Goal: Task Accomplishment & Management: Complete application form

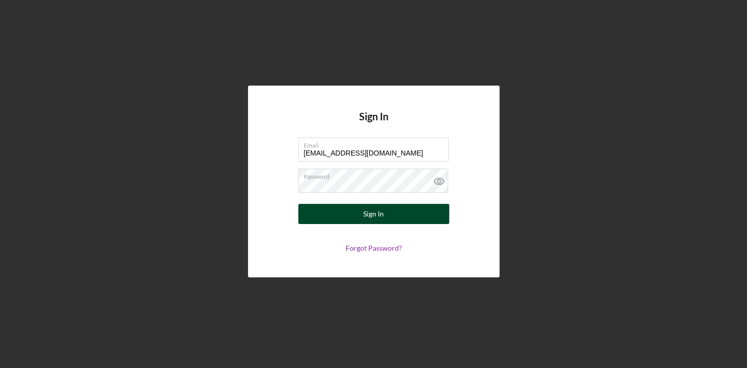
type input "[EMAIL_ADDRESS][DOMAIN_NAME]"
click at [393, 211] on button "Sign In" at bounding box center [373, 214] width 151 height 20
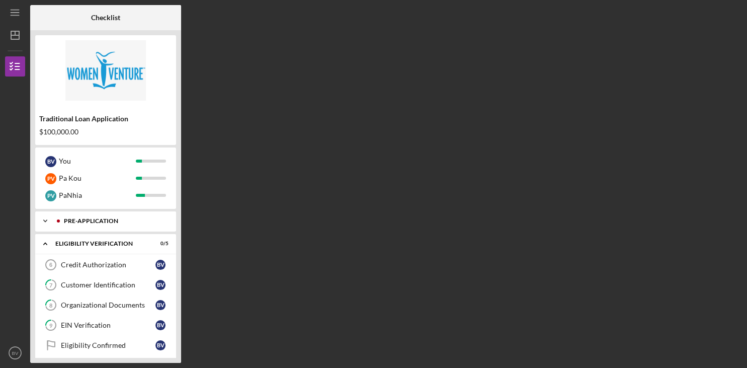
click at [140, 220] on div "Pre-Application" at bounding box center [114, 221] width 100 height 6
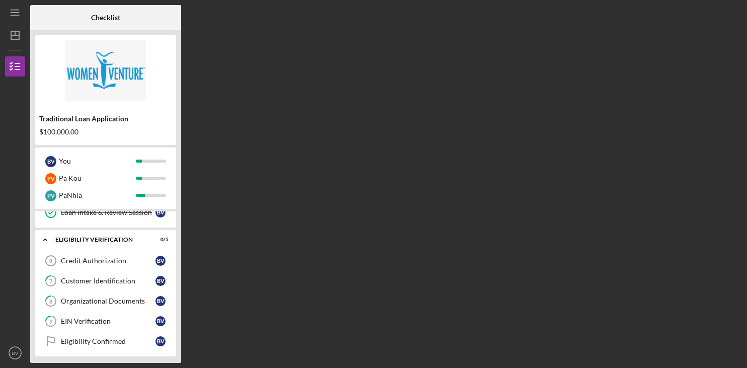
scroll to position [139, 0]
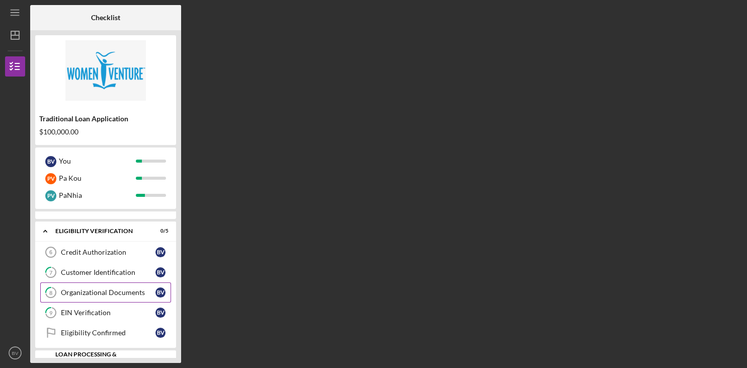
click at [120, 288] on div "Organizational Documents" at bounding box center [108, 292] width 95 height 8
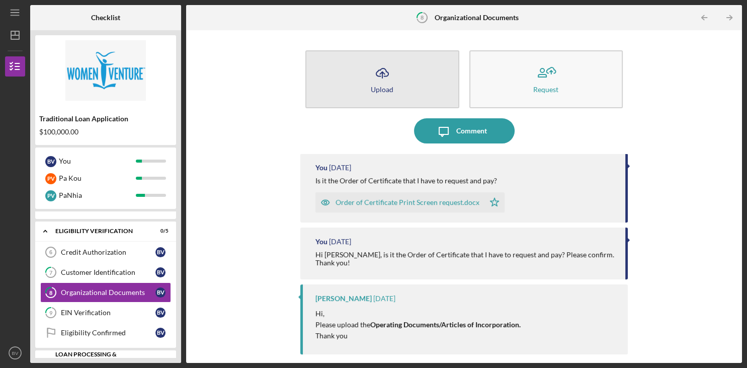
click at [383, 86] on div "Upload" at bounding box center [382, 90] width 23 height 8
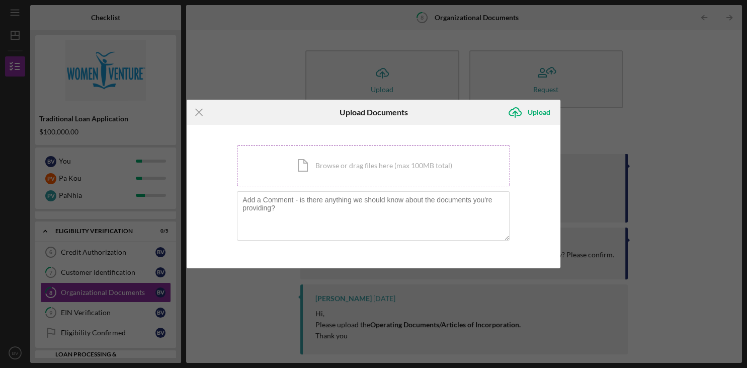
click at [315, 163] on div "Icon/Document Browse or drag files here (max 100MB total) Tap to choose files o…" at bounding box center [373, 165] width 273 height 41
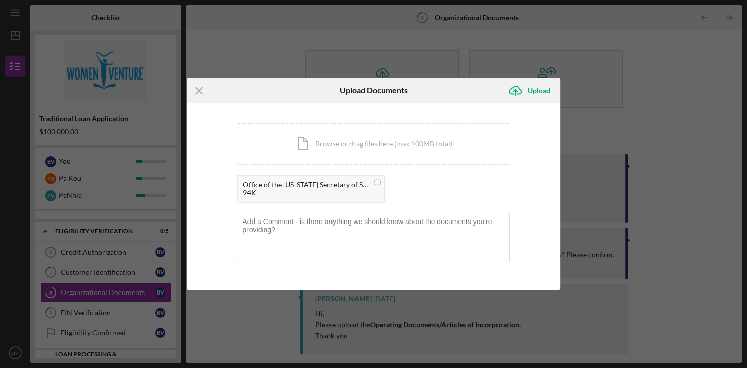
click at [391, 193] on div "Office of the [US_STATE] Secretary of State Certification of Record_Elite Zen S…" at bounding box center [373, 191] width 273 height 33
click at [377, 179] on icon at bounding box center [377, 182] width 13 height 13
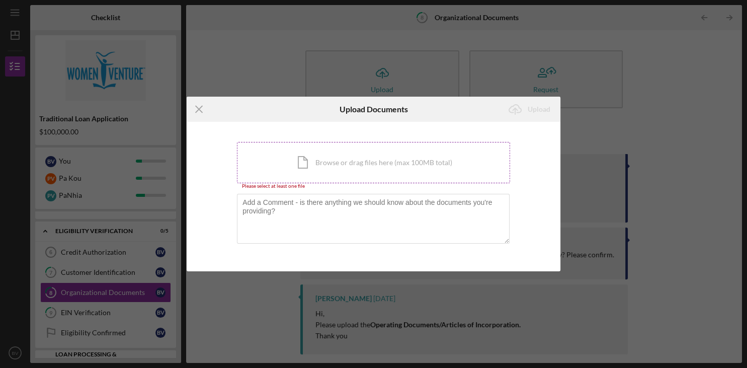
click at [319, 164] on div "Icon/Document Browse or drag files here (max 100MB total) Tap to choose files o…" at bounding box center [373, 162] width 273 height 41
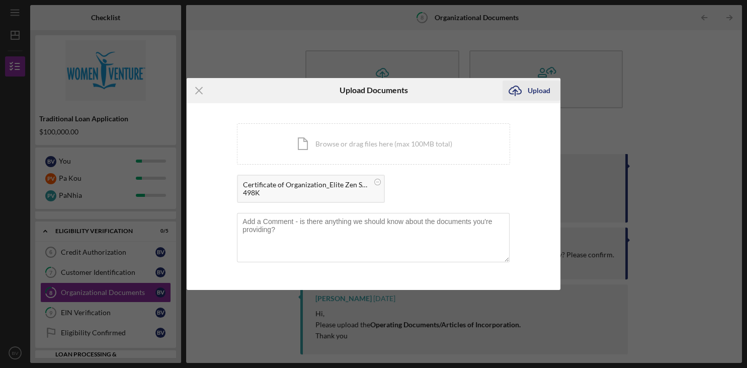
click at [539, 92] on div "Upload" at bounding box center [539, 90] width 23 height 20
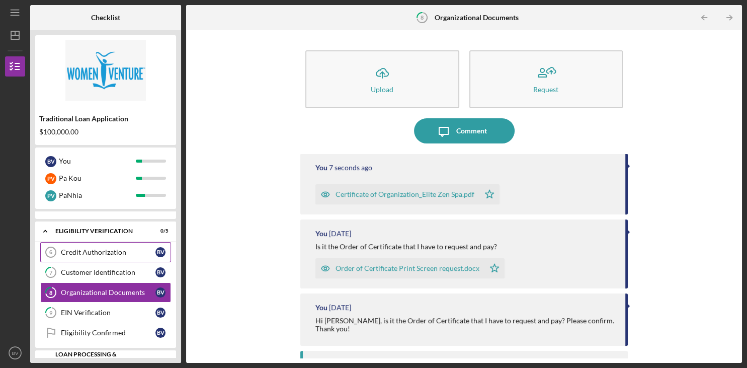
click at [116, 244] on link "Credit Authorization 6 Credit Authorization B V" at bounding box center [105, 252] width 131 height 20
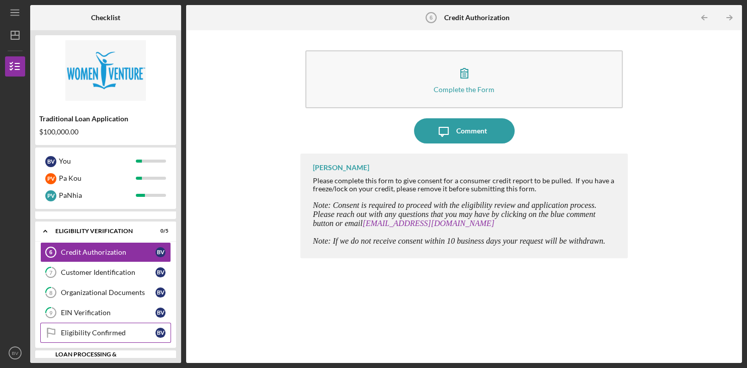
click at [102, 328] on div "Eligibility Confirmed" at bounding box center [108, 332] width 95 height 8
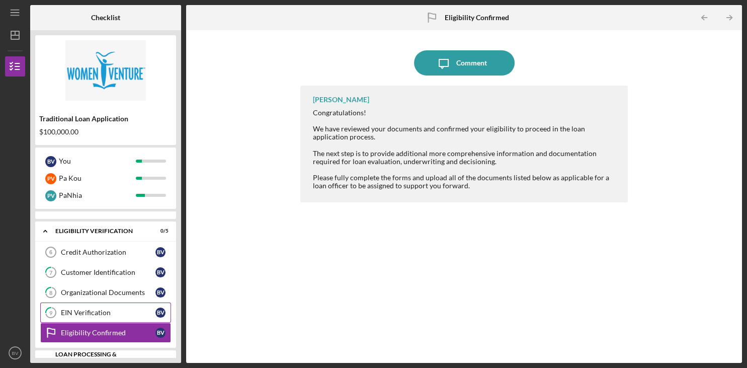
click at [109, 306] on link "9 EIN Verification B V" at bounding box center [105, 312] width 131 height 20
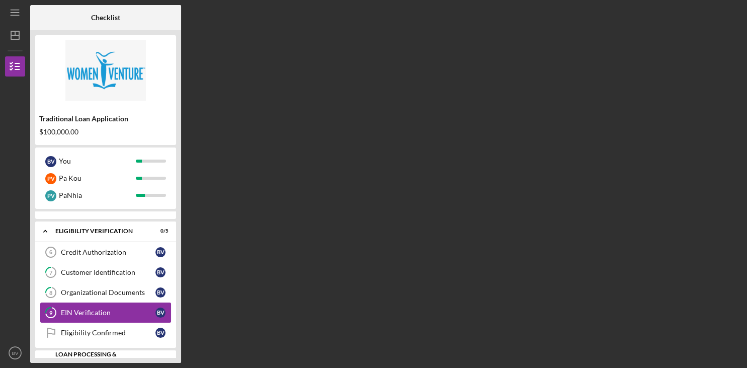
click at [109, 306] on link "9 EIN Verification B V" at bounding box center [105, 312] width 131 height 20
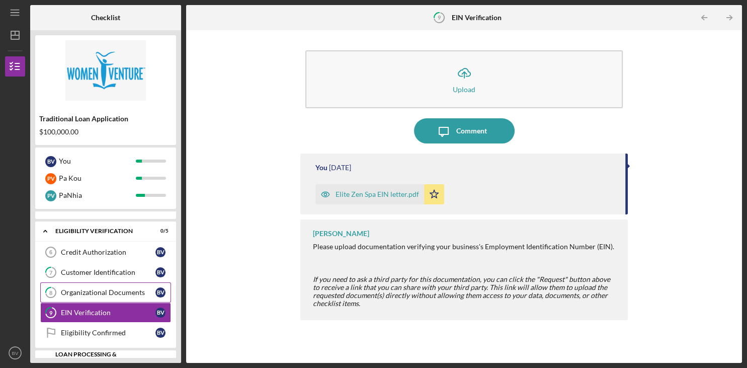
click at [115, 289] on div "Organizational Documents" at bounding box center [108, 292] width 95 height 8
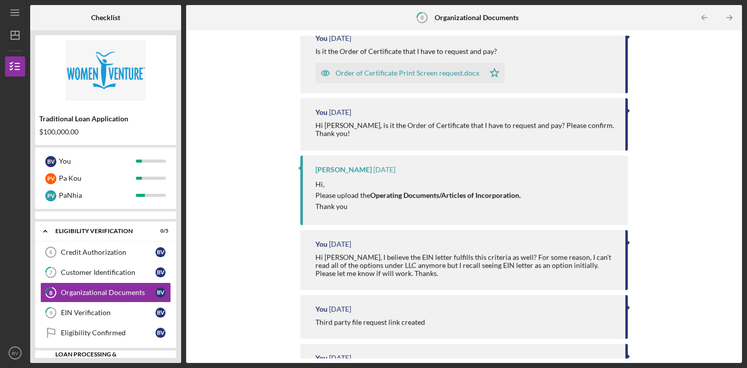
scroll to position [195, 0]
click at [114, 265] on link "7 Customer Identification B V" at bounding box center [105, 272] width 131 height 20
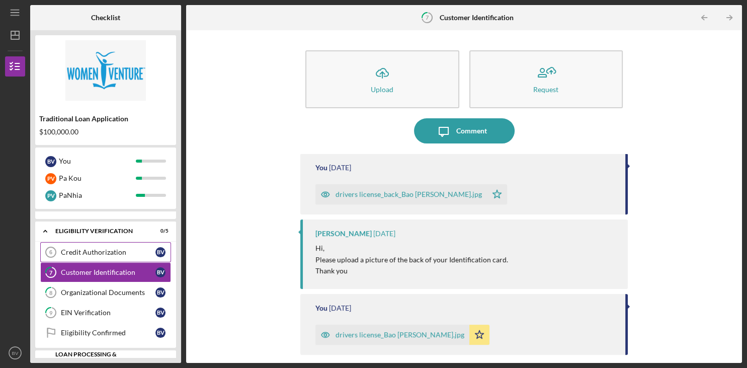
click at [113, 248] on div "Credit Authorization" at bounding box center [108, 252] width 95 height 8
